Goal: Transaction & Acquisition: Purchase product/service

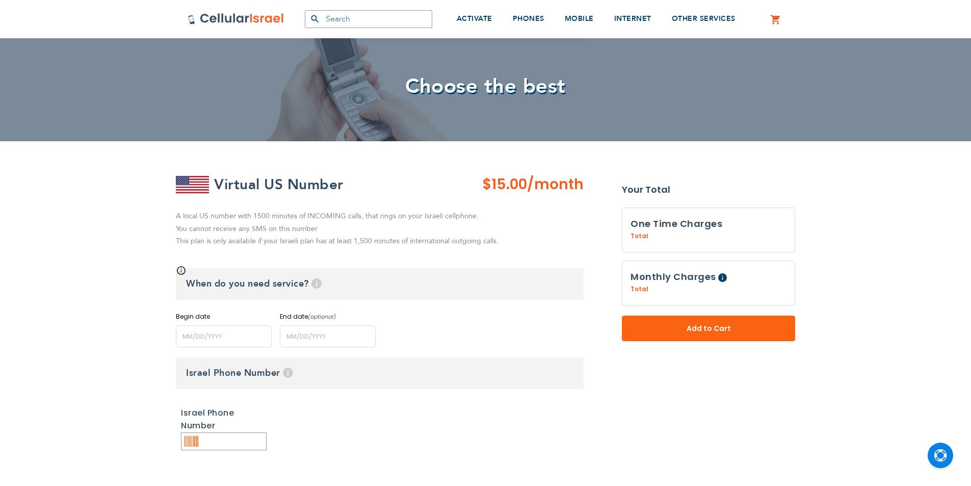
scroll to position [102, 0]
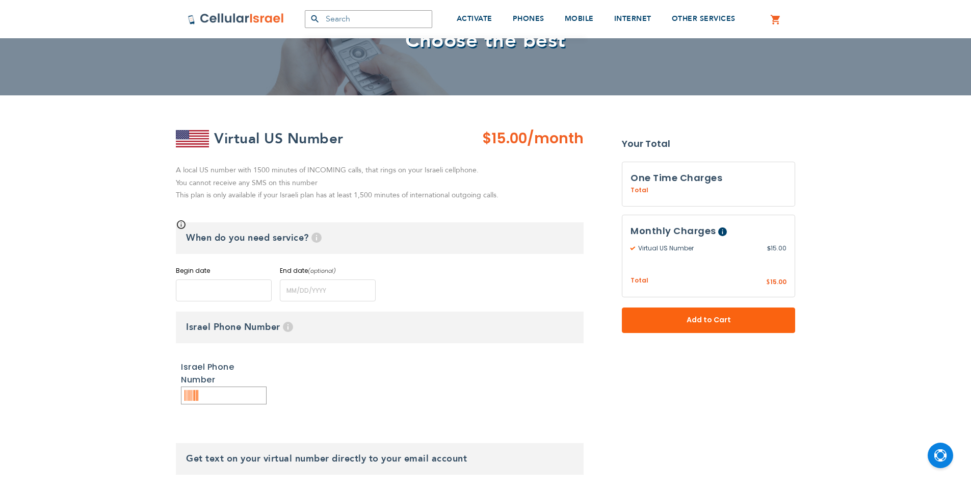
click at [197, 288] on input "name" at bounding box center [224, 290] width 96 height 22
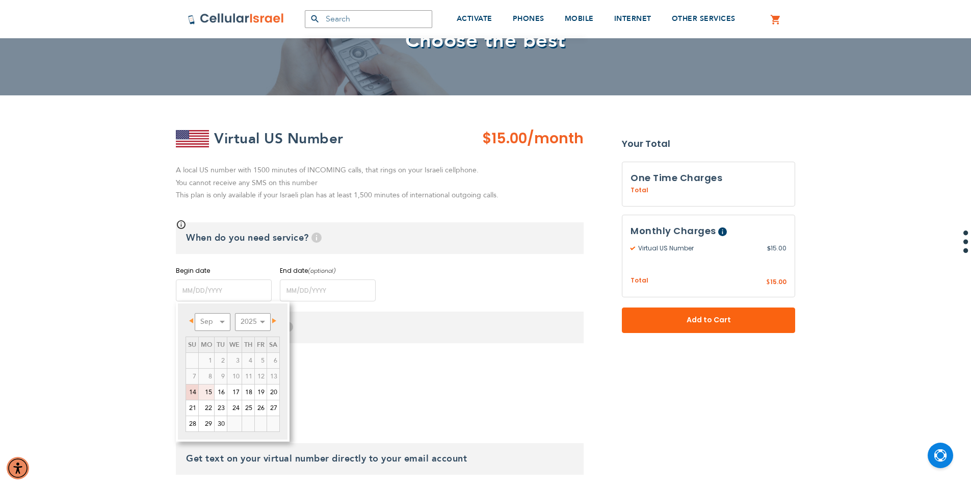
click at [208, 391] on link "15" at bounding box center [206, 391] width 15 height 15
type input "[DATE]"
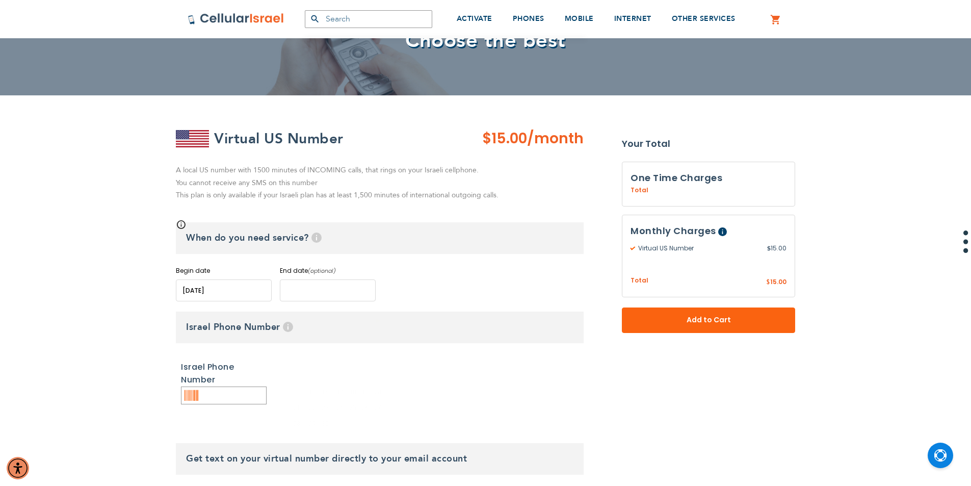
click at [300, 293] on input "name" at bounding box center [328, 290] width 96 height 22
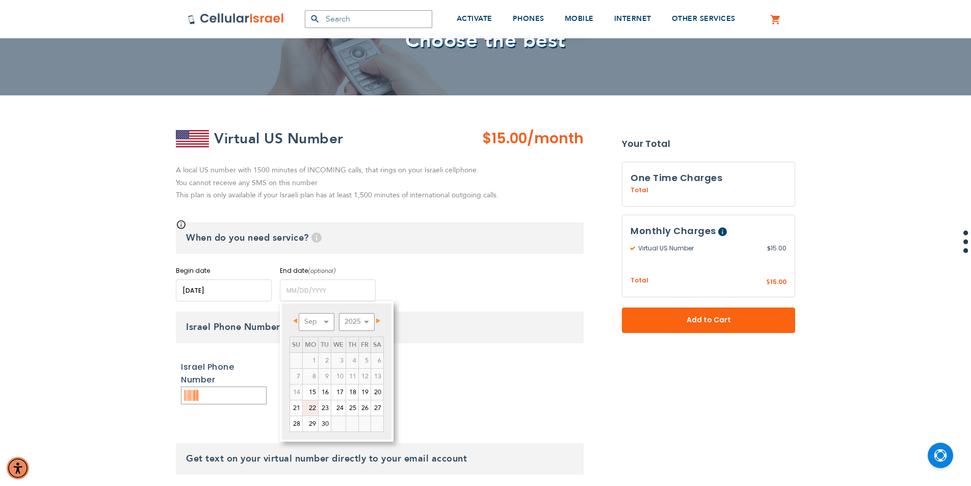
click at [314, 408] on link "22" at bounding box center [310, 407] width 15 height 15
type input "[DATE]"
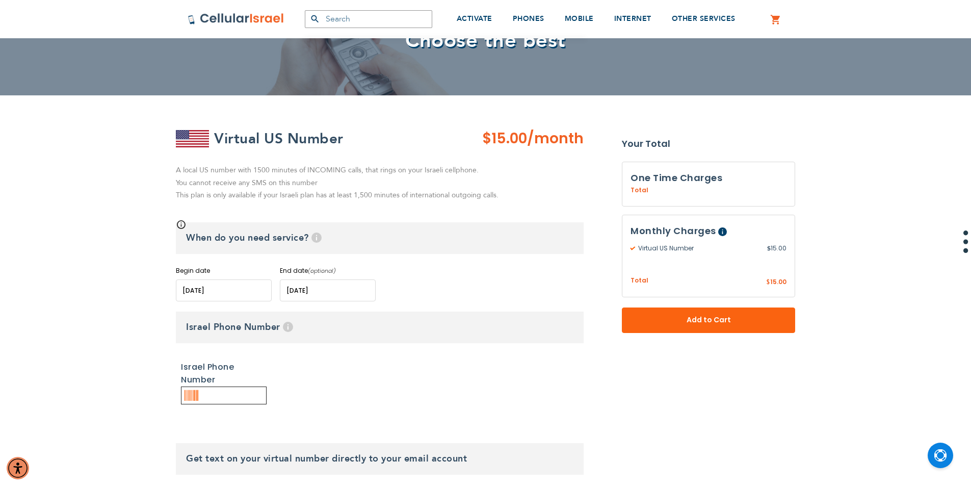
click at [234, 395] on input "text" at bounding box center [224, 395] width 86 height 18
type input "0583254036"
